Goal: Contribute content: Contribute content

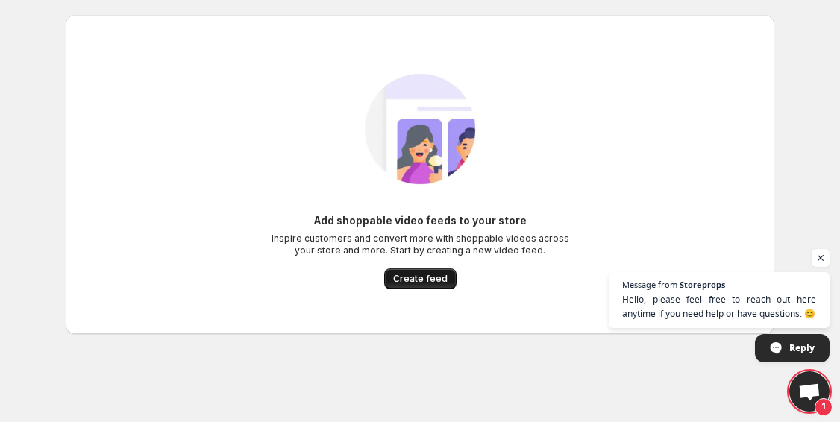
click at [422, 280] on span "Create feed" at bounding box center [420, 279] width 54 height 12
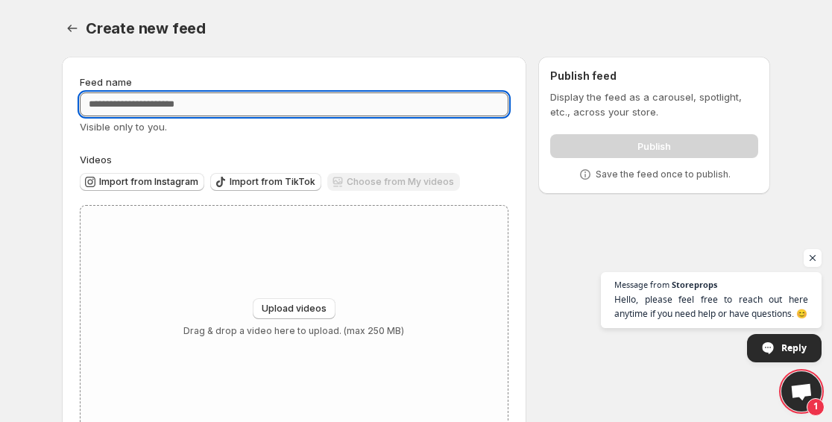
click at [270, 112] on input "Feed name" at bounding box center [294, 104] width 429 height 24
type input "*"
click at [262, 137] on div "Feed name * Visible only to you. Videos Import from Instagram Import from TikTo…" at bounding box center [294, 253] width 429 height 356
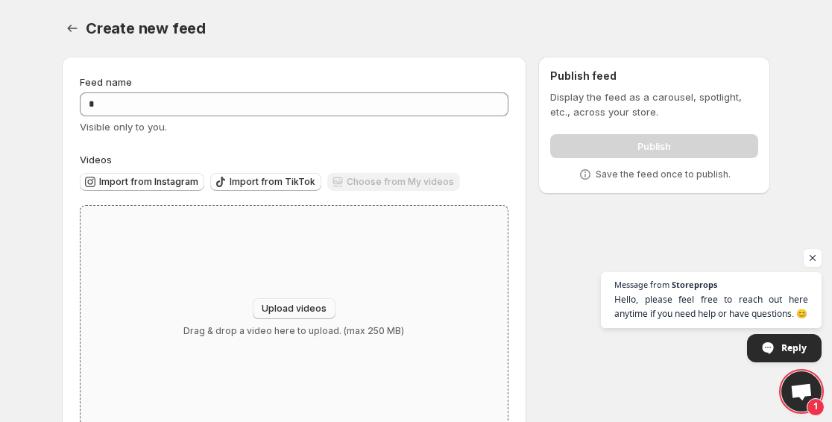
click at [277, 310] on span "Upload videos" at bounding box center [294, 309] width 65 height 12
type input "**********"
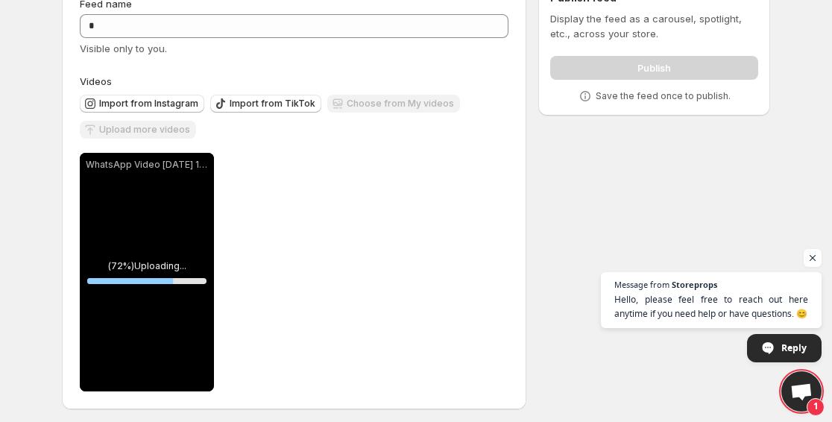
scroll to position [84, 0]
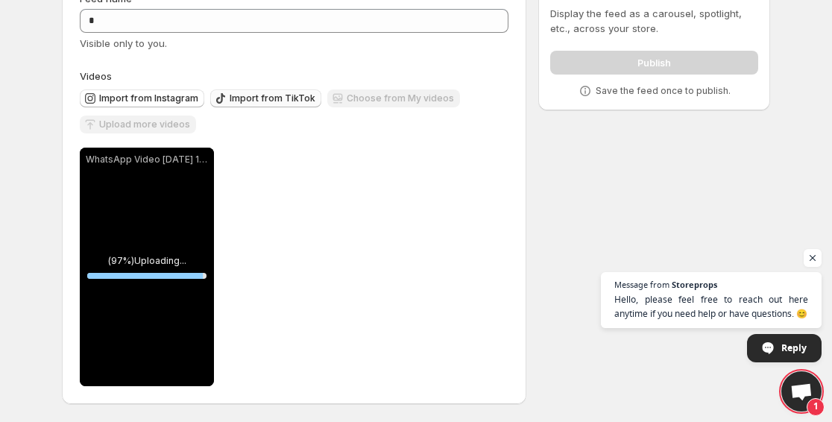
click at [231, 98] on span "Import from TikTok" at bounding box center [273, 98] width 86 height 12
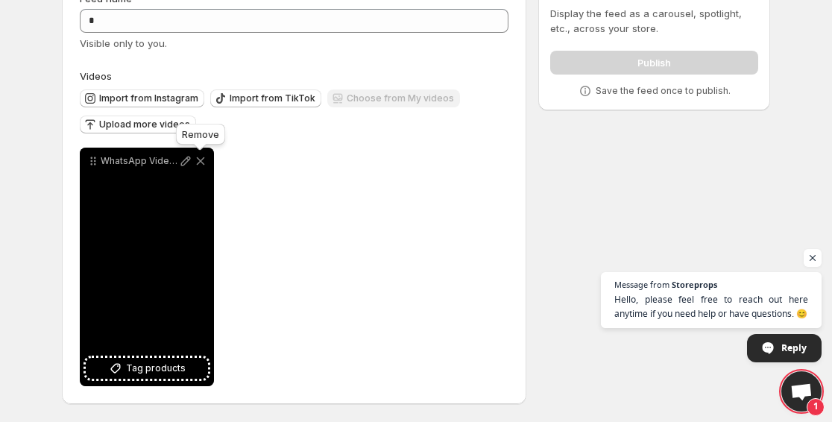
click at [204, 157] on icon at bounding box center [200, 161] width 15 height 15
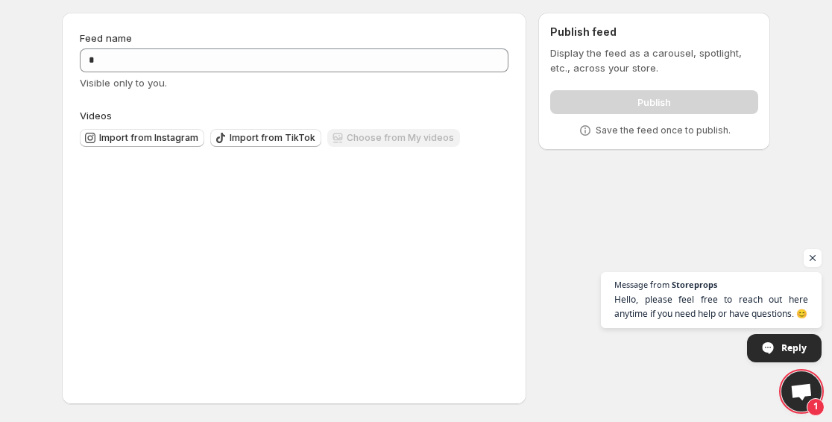
scroll to position [44, 0]
click at [237, 139] on span "Import from TikTok" at bounding box center [273, 138] width 86 height 12
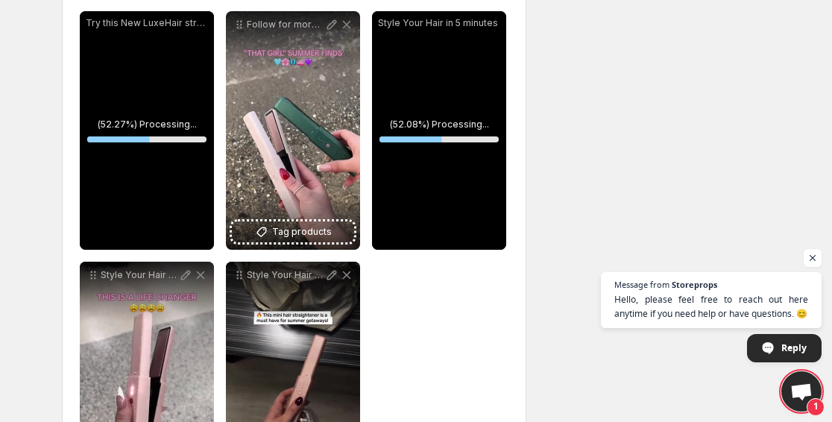
scroll to position [585, 0]
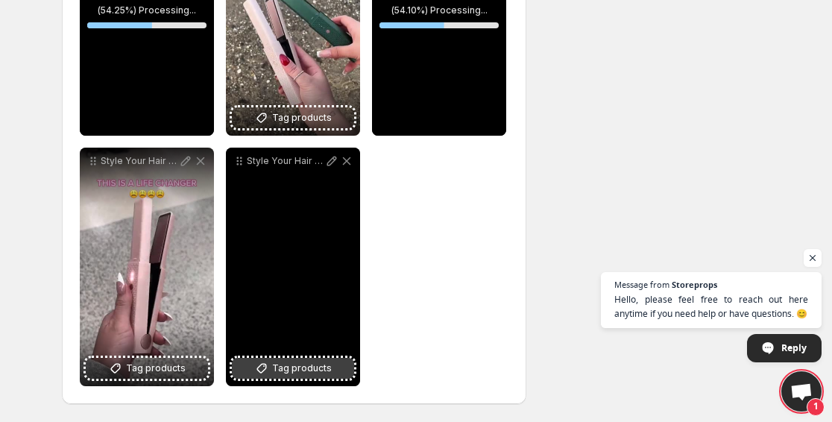
click at [287, 374] on span "Tag products" at bounding box center [302, 368] width 60 height 15
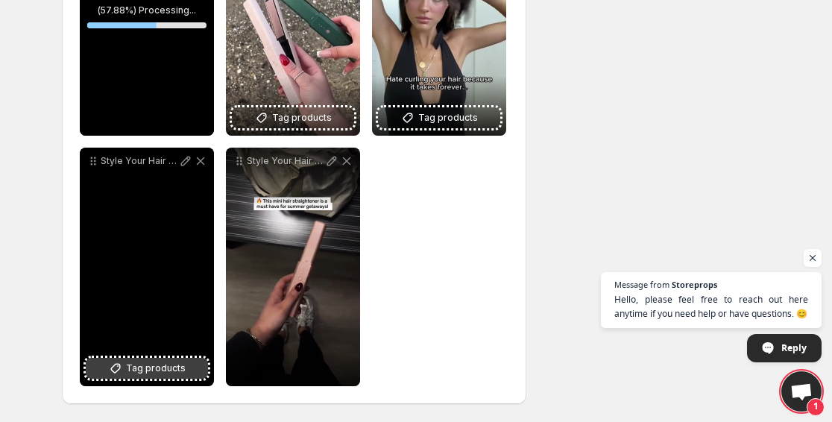
click at [150, 373] on span "Tag products" at bounding box center [156, 368] width 60 height 15
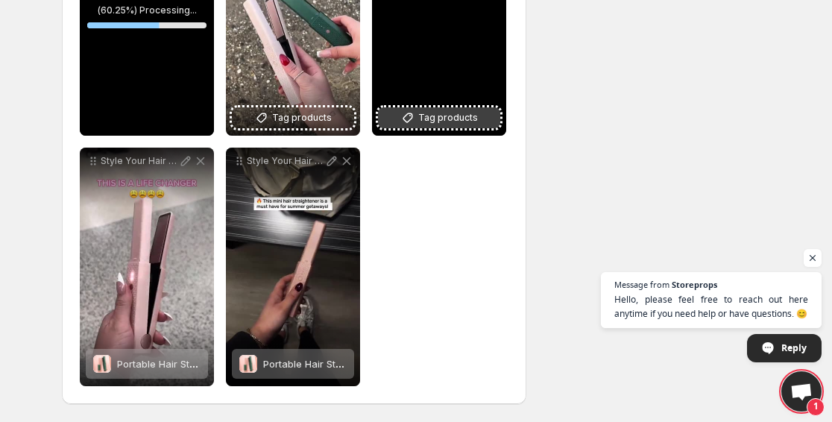
click at [415, 113] on icon at bounding box center [408, 117] width 15 height 15
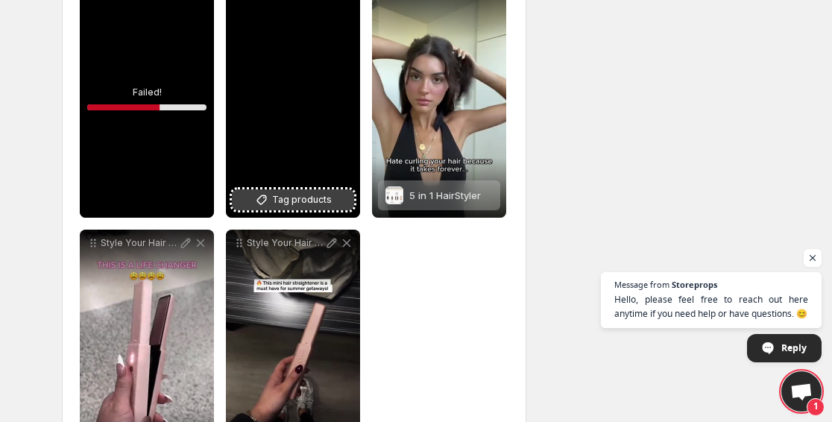
click at [316, 198] on span "Tag products" at bounding box center [302, 199] width 60 height 15
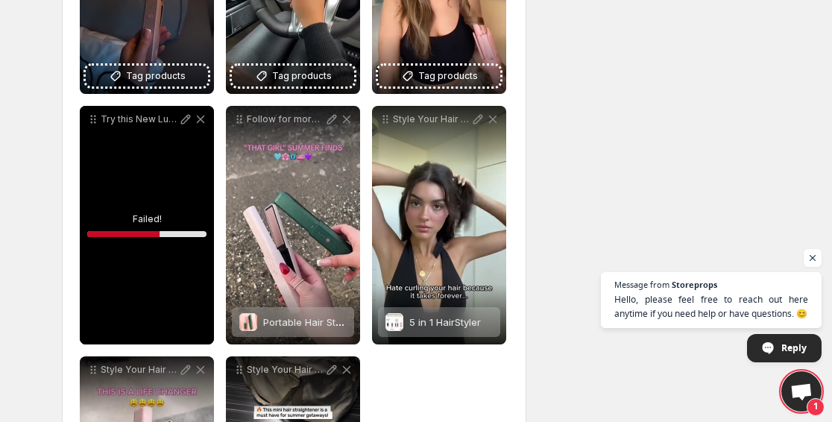
scroll to position [451, 0]
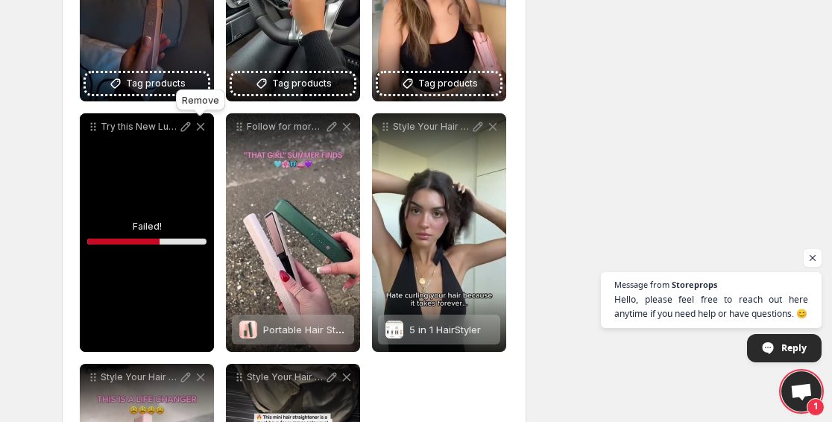
click at [199, 127] on icon at bounding box center [200, 126] width 15 height 15
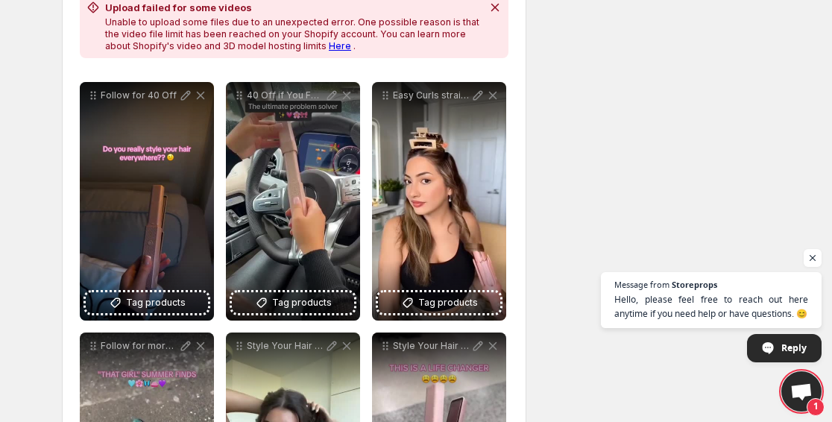
scroll to position [211, 0]
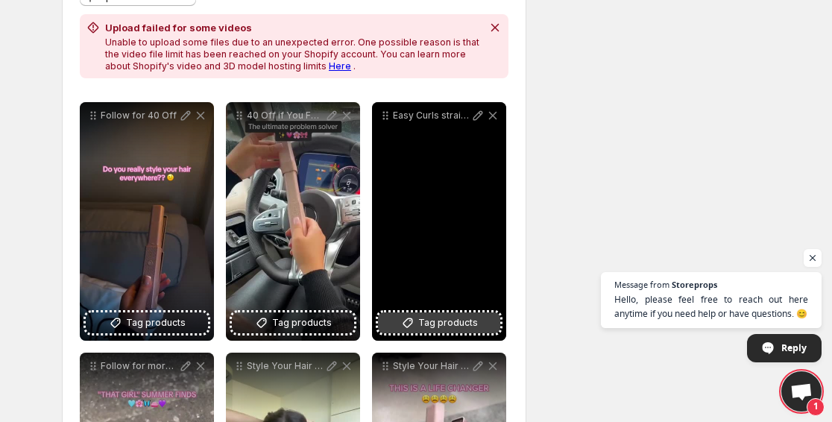
click at [428, 327] on span "Tag products" at bounding box center [448, 323] width 60 height 15
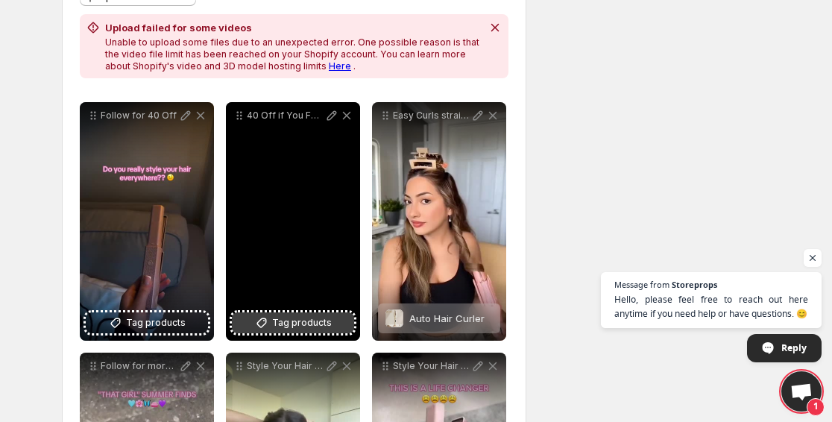
click at [288, 327] on span "Tag products" at bounding box center [302, 323] width 60 height 15
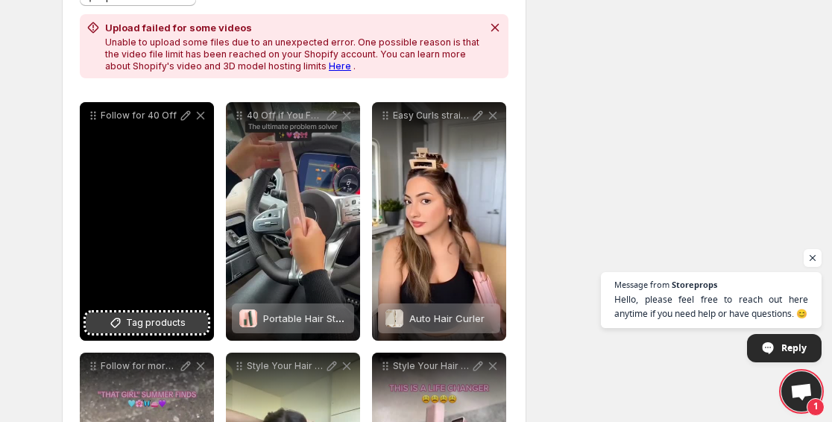
click at [186, 314] on button "Tag products" at bounding box center [147, 323] width 122 height 21
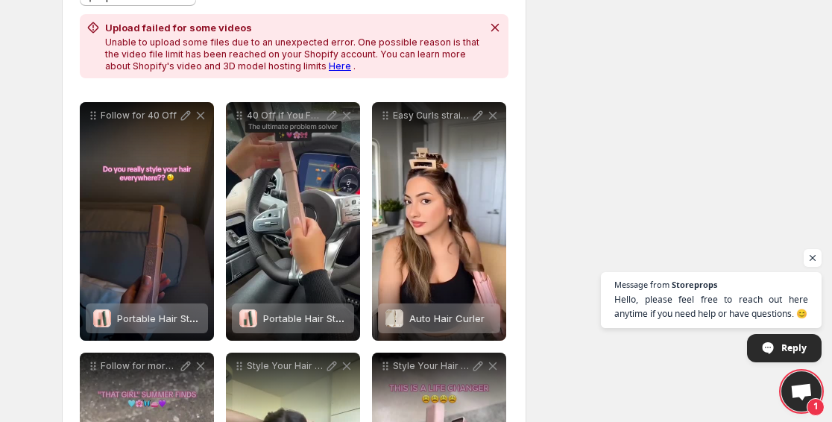
click at [632, 164] on div "**********" at bounding box center [410, 356] width 721 height 1044
drag, startPoint x: 832, startPoint y: 126, endPoint x: 835, endPoint y: 225, distance: 99.2
click at [832, 211] on html "**********" at bounding box center [416, 0] width 832 height 422
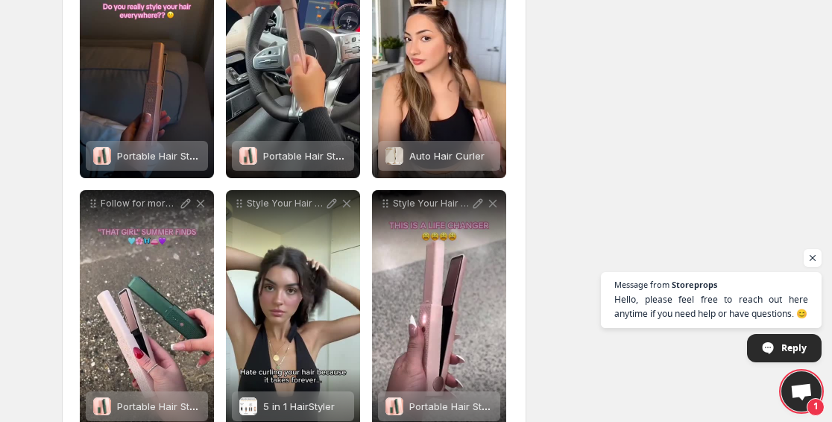
scroll to position [436, 0]
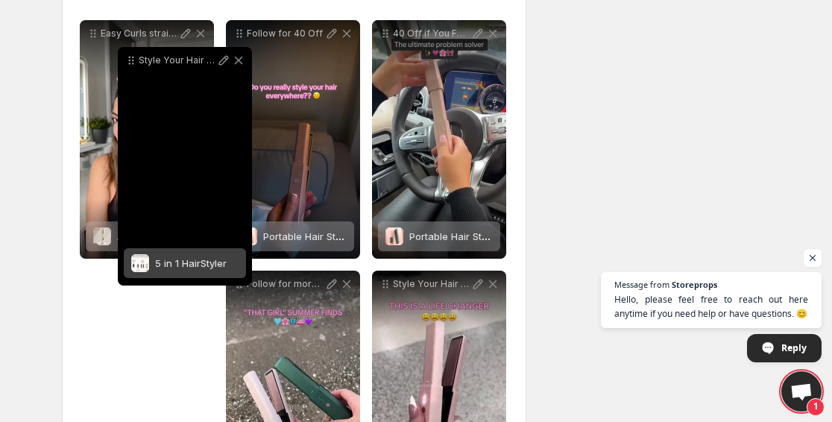
drag, startPoint x: 242, startPoint y: 145, endPoint x: 134, endPoint y: 38, distance: 151.9
click at [134, 53] on icon at bounding box center [131, 60] width 15 height 15
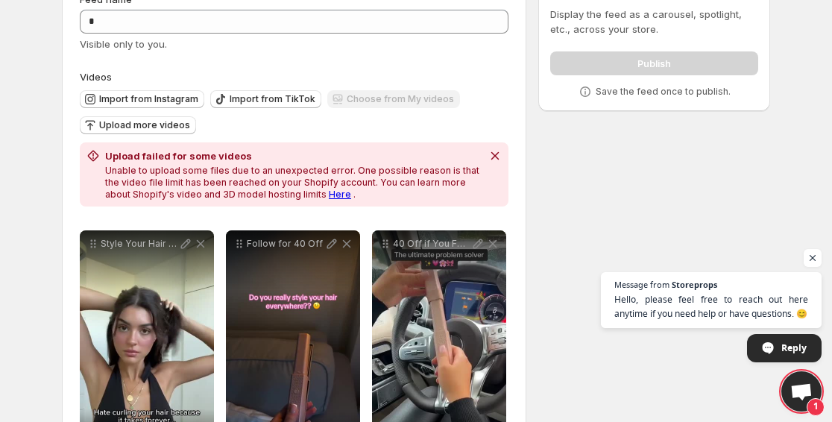
scroll to position [60, 0]
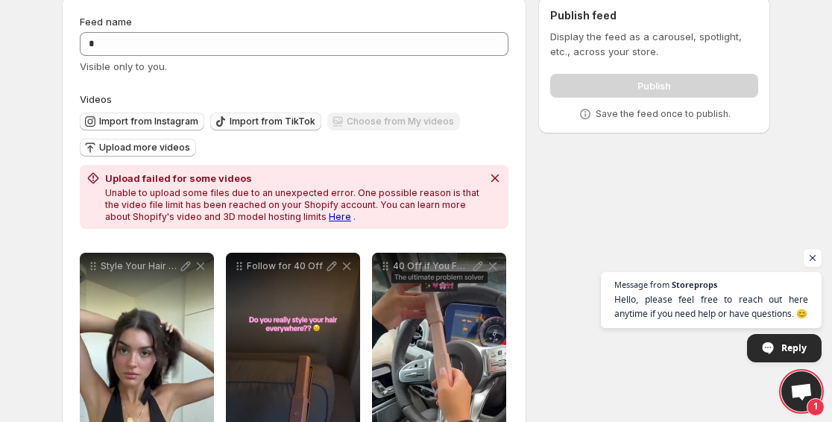
click at [250, 126] on span "Import from TikTok" at bounding box center [273, 122] width 86 height 12
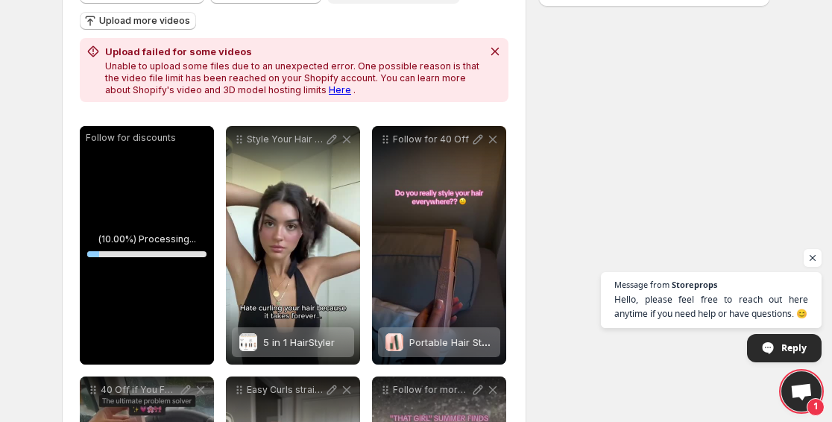
scroll to position [185, 0]
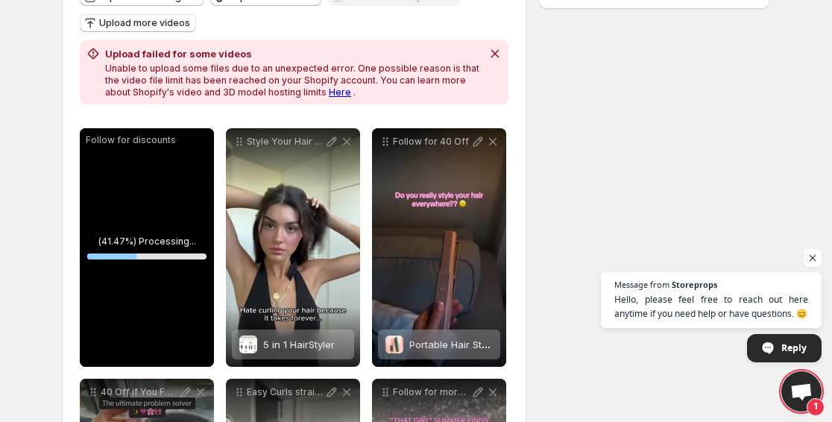
drag, startPoint x: 832, startPoint y: 127, endPoint x: 832, endPoint y: 334, distance: 207.4
click at [832, 237] on html "**********" at bounding box center [416, 26] width 832 height 422
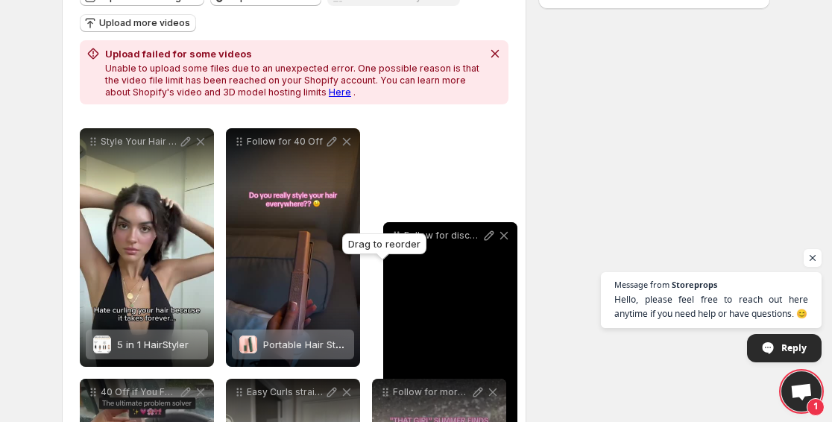
drag, startPoint x: 90, startPoint y: 140, endPoint x: 394, endPoint y: 234, distance: 317.8
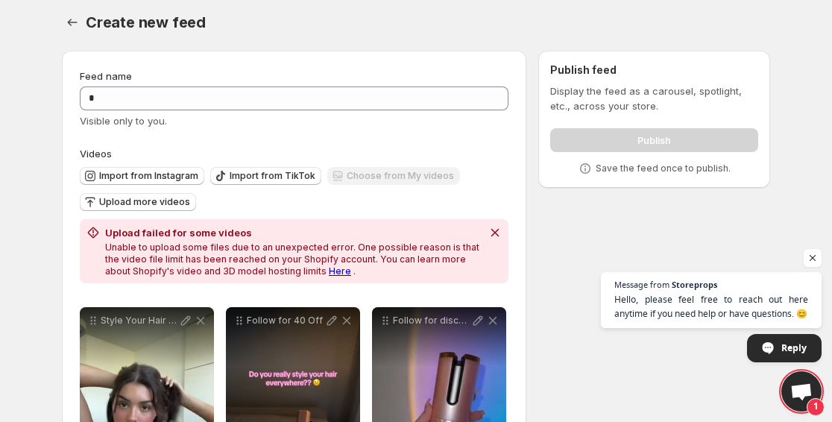
scroll to position [0, 0]
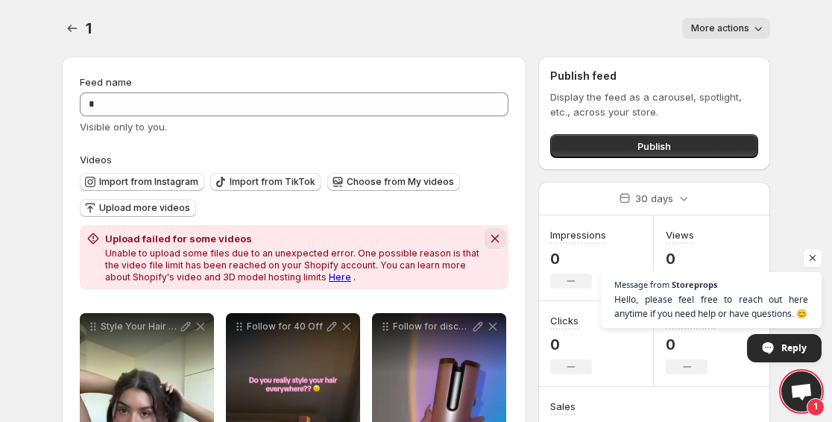
click at [502, 240] on icon "Dismiss notification" at bounding box center [495, 238] width 15 height 15
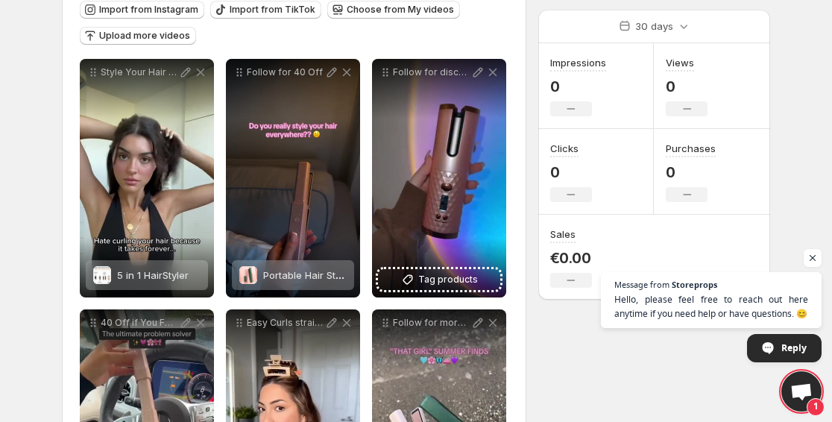
scroll to position [96, 0]
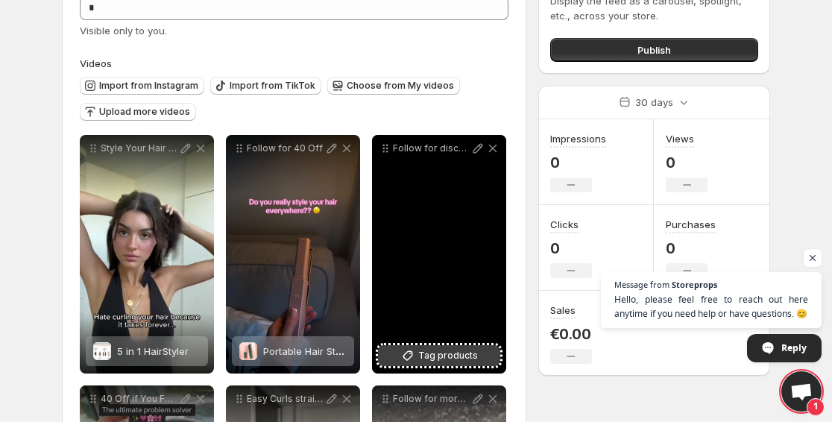
click at [408, 348] on button "Tag products" at bounding box center [439, 355] width 122 height 21
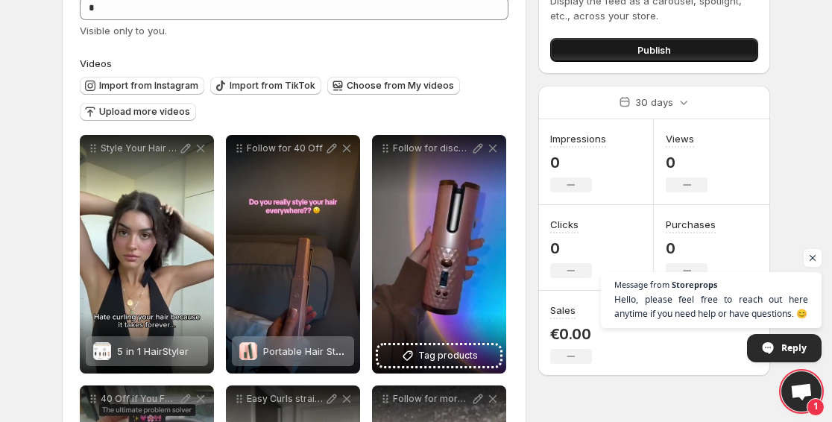
click at [618, 51] on button "Publish" at bounding box center [654, 50] width 208 height 24
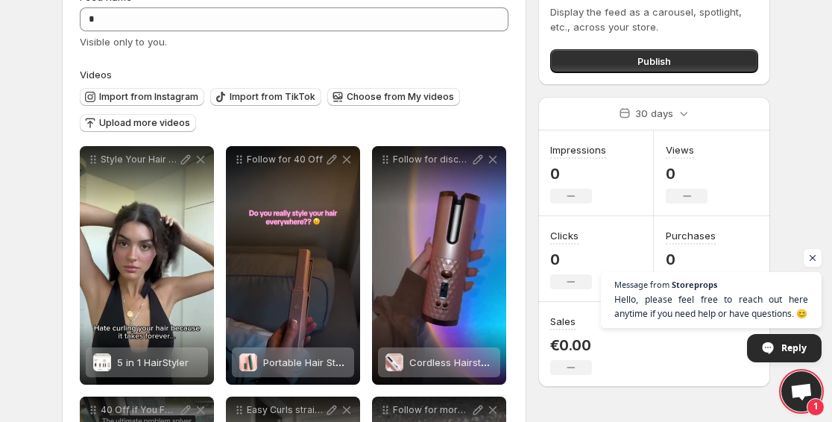
scroll to position [0, 0]
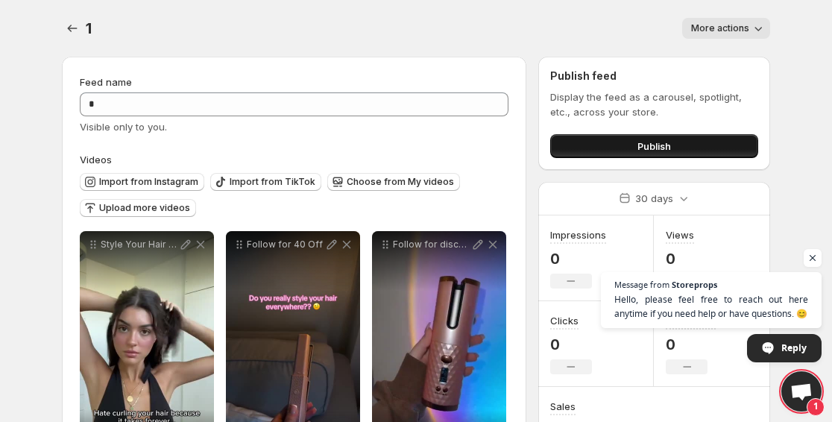
click at [619, 142] on button "Publish" at bounding box center [654, 146] width 208 height 24
